Goal: Task Accomplishment & Management: Use online tool/utility

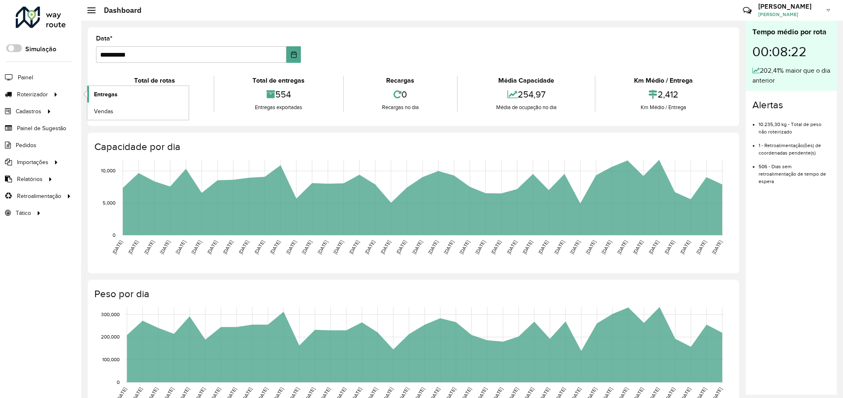
click at [99, 94] on span "Entregas" at bounding box center [106, 94] width 24 height 9
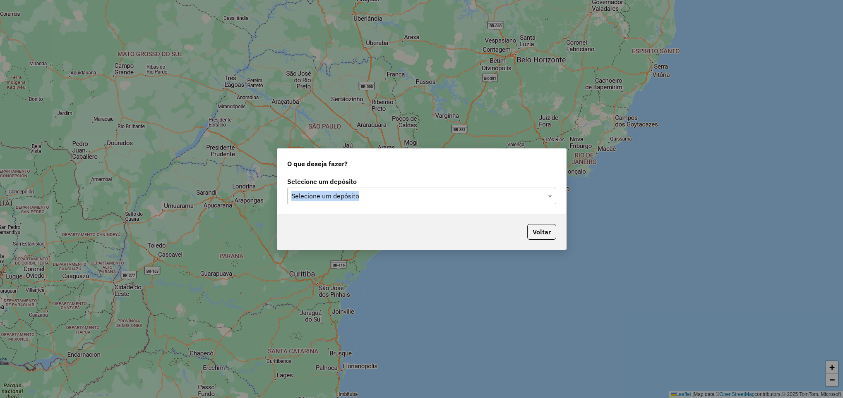
click at [372, 189] on div "Selecione um depósito Selecione um depósito" at bounding box center [421, 192] width 269 height 26
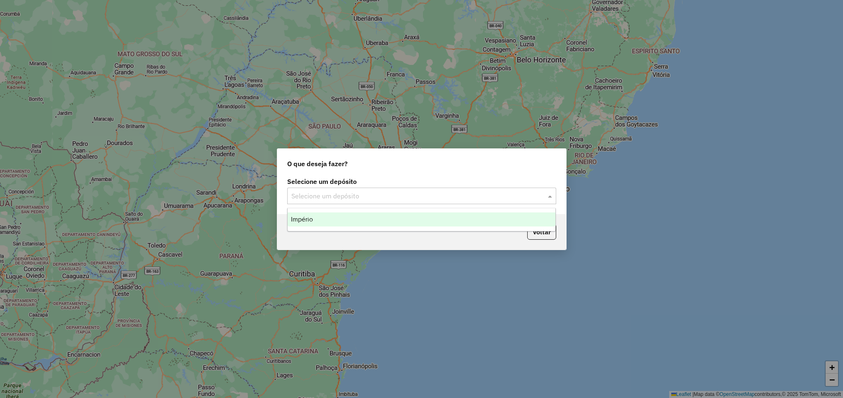
click at [370, 191] on div at bounding box center [421, 196] width 269 height 11
click at [341, 221] on div "Império" at bounding box center [422, 220] width 268 height 14
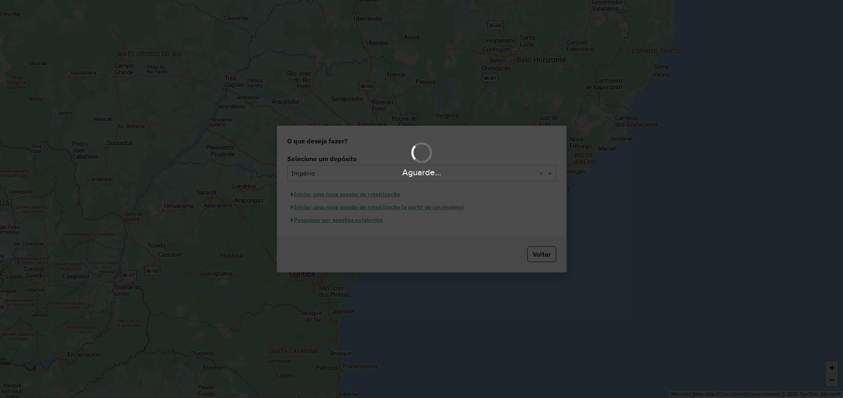
click at [354, 225] on div "Aguarde..." at bounding box center [421, 199] width 843 height 398
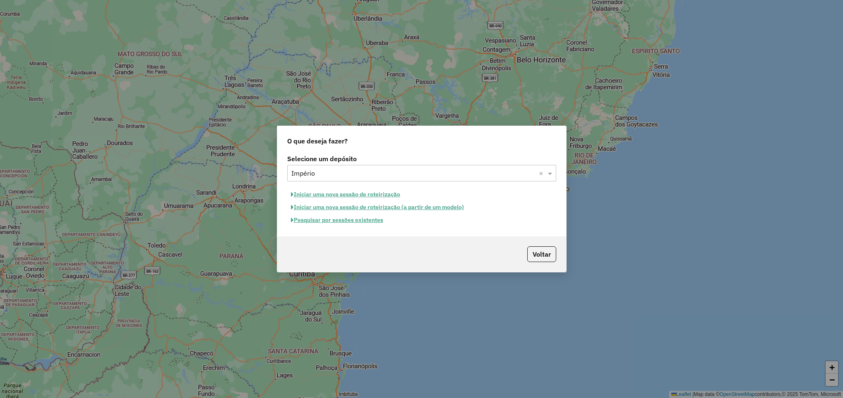
click at [358, 224] on button "Pesquisar por sessões existentes" at bounding box center [337, 220] width 100 height 13
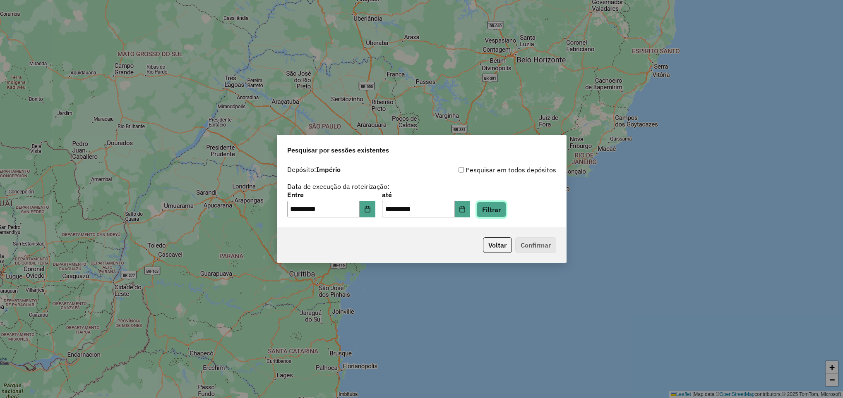
click at [506, 211] on button "Filtrar" at bounding box center [491, 210] width 29 height 16
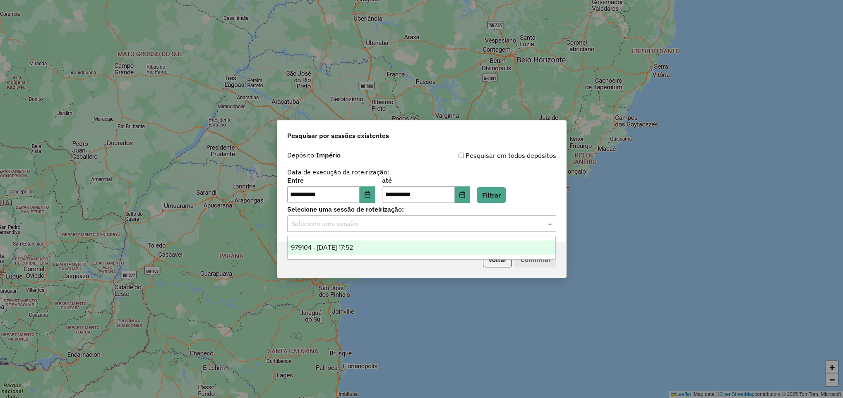
click at [372, 226] on input "text" at bounding box center [413, 224] width 244 height 10
click at [353, 249] on span "979104 - 14/08/2025 17:52" at bounding box center [322, 247] width 62 height 7
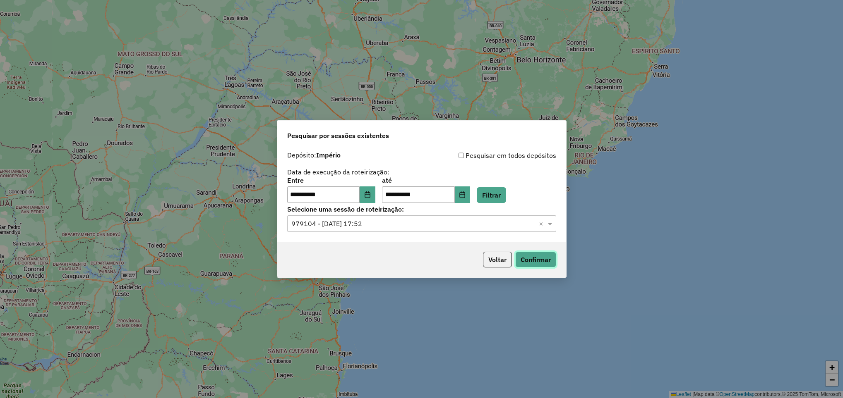
click at [528, 257] on button "Confirmar" at bounding box center [535, 260] width 41 height 16
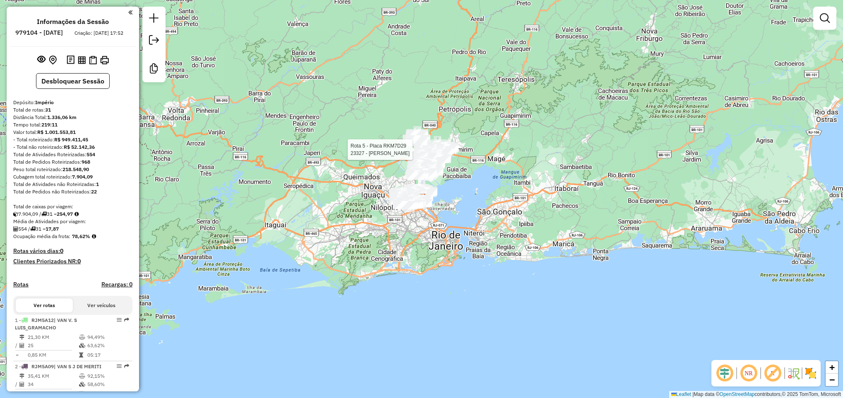
select select "**********"
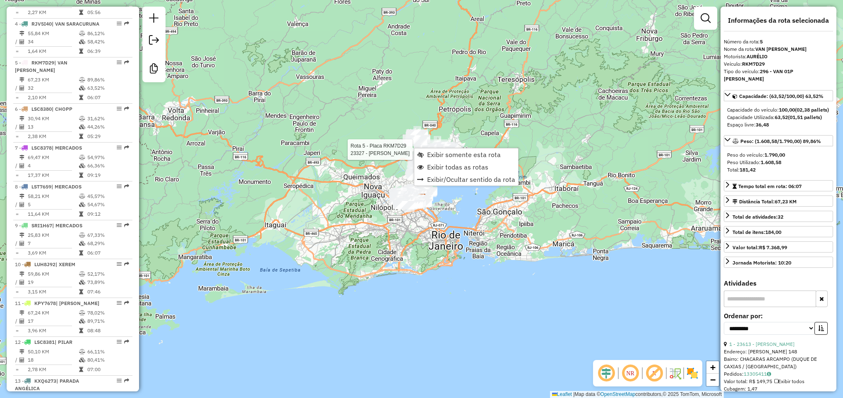
scroll to position [494, 0]
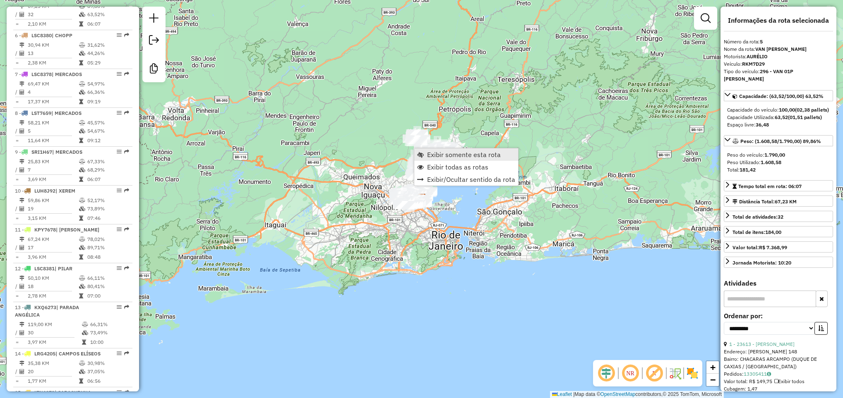
click at [427, 156] on span "Exibir somente esta rota" at bounding box center [464, 154] width 74 height 7
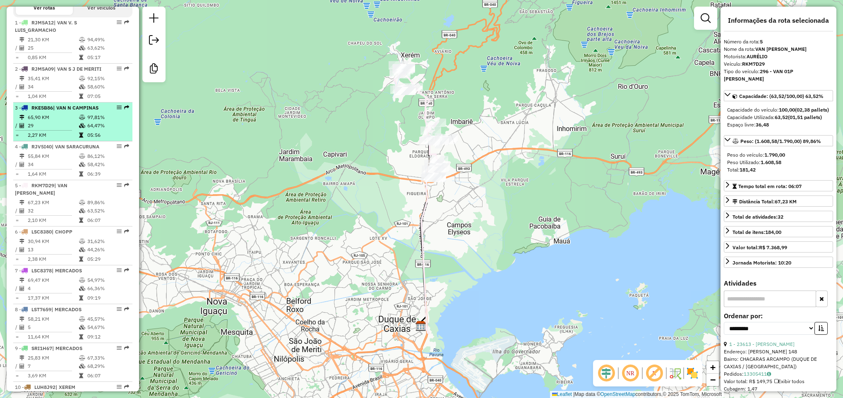
scroll to position [246, 0]
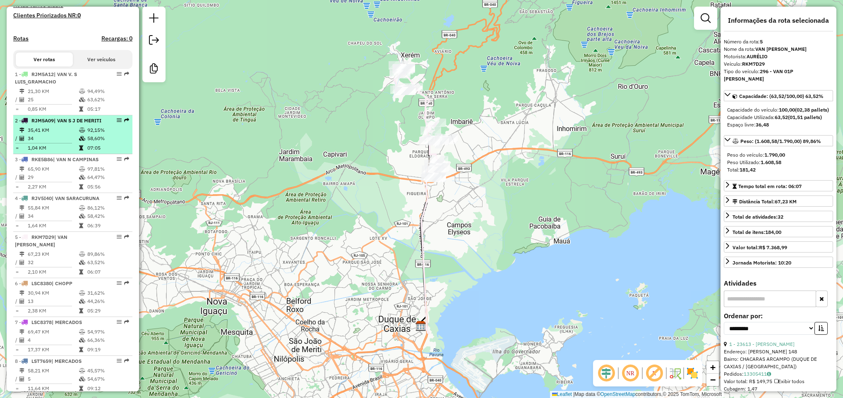
click at [68, 134] on td "35,41 KM" at bounding box center [52, 130] width 51 height 8
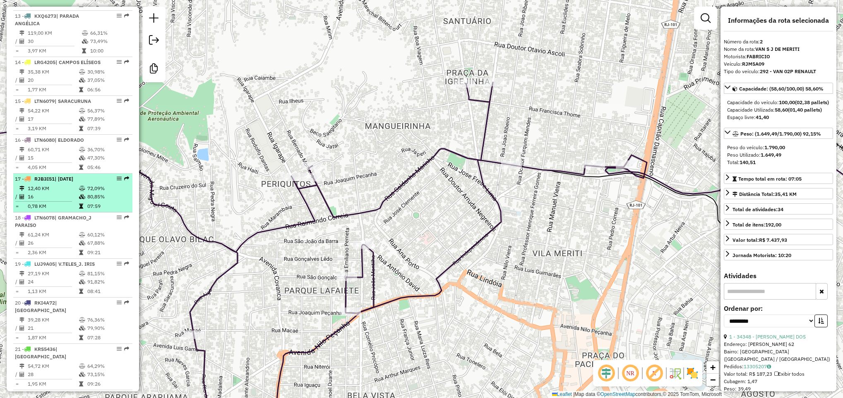
scroll to position [807, 0]
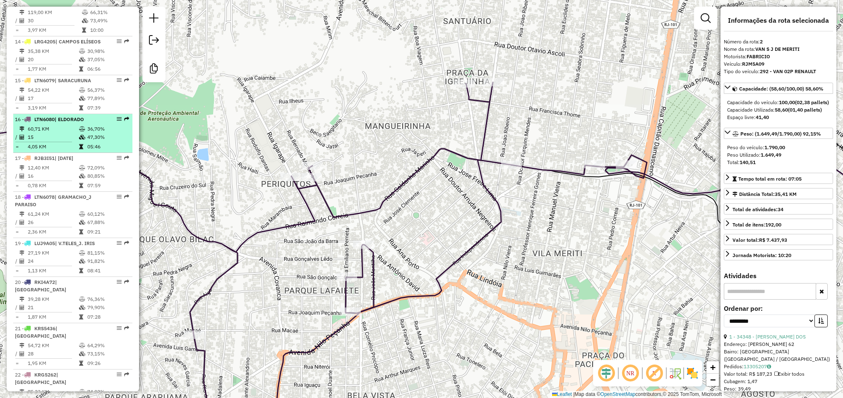
click at [71, 141] on td "15" at bounding box center [52, 137] width 51 height 8
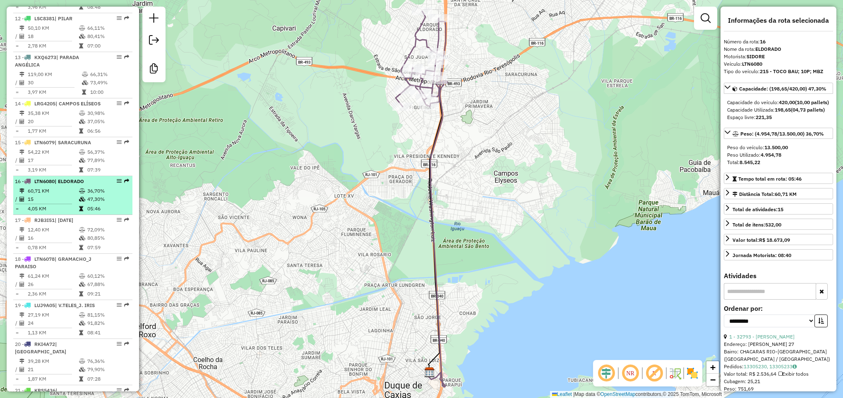
scroll to position [683, 0]
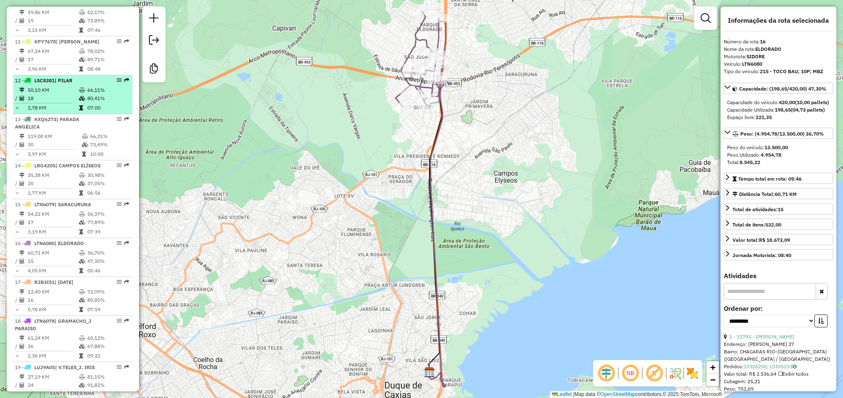
click at [70, 103] on td "18" at bounding box center [52, 98] width 51 height 8
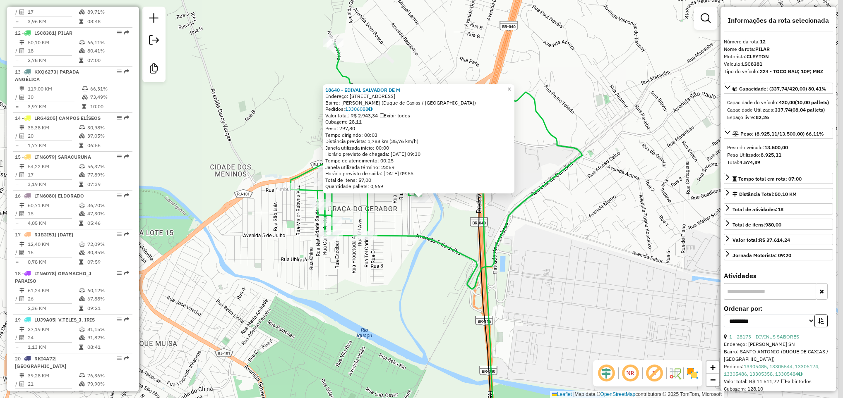
scroll to position [767, 0]
